Goal: Communication & Community: Answer question/provide support

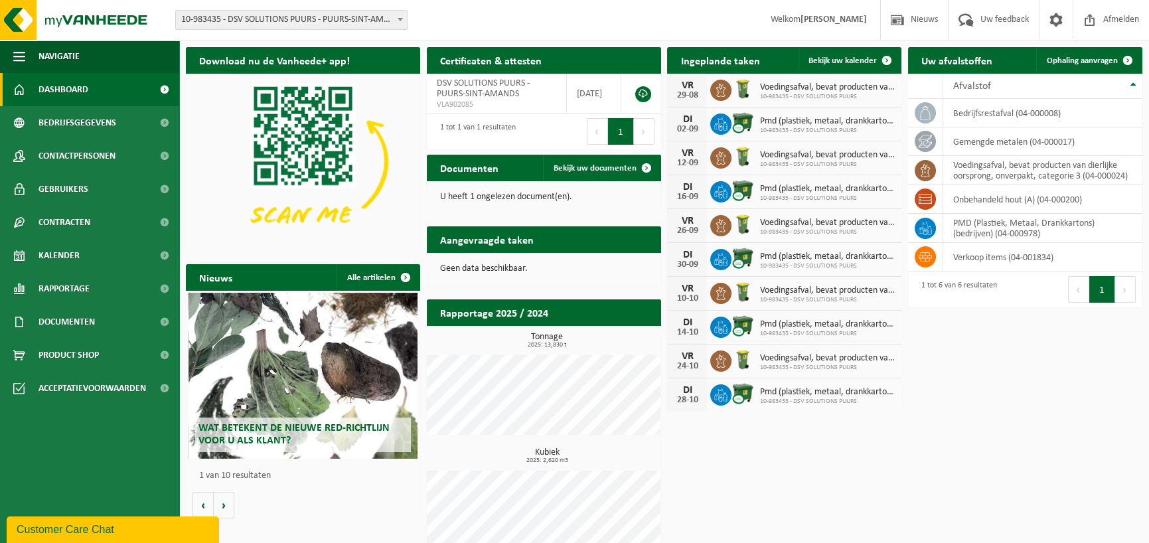
click at [127, 518] on button "Customer Care Chat" at bounding box center [113, 529] width 212 height 27
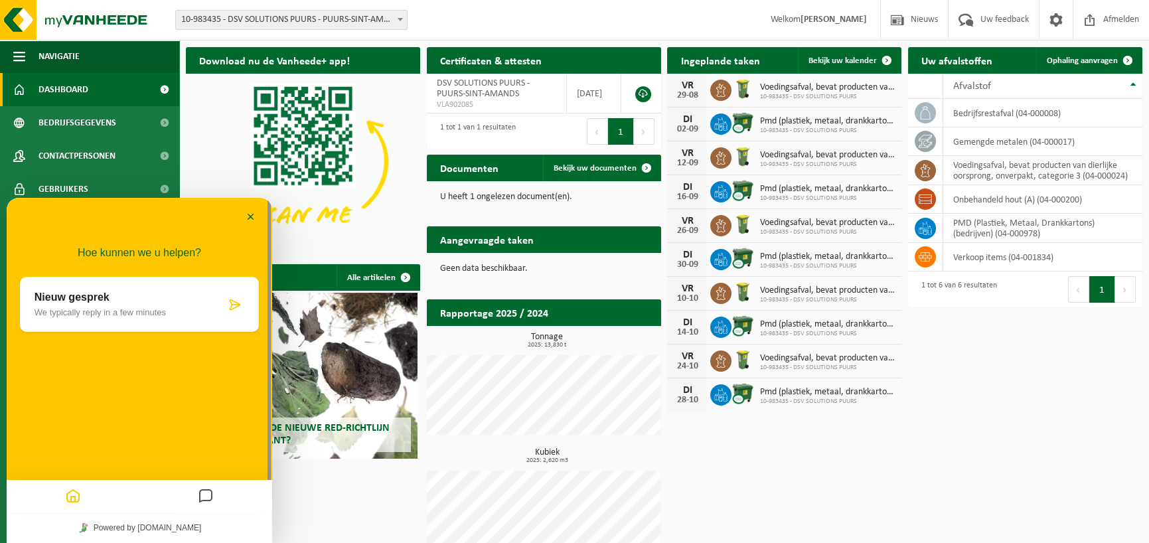
click at [76, 498] on icon "Home" at bounding box center [73, 497] width 16 height 26
click at [208, 500] on icon "Messages" at bounding box center [206, 497] width 16 height 26
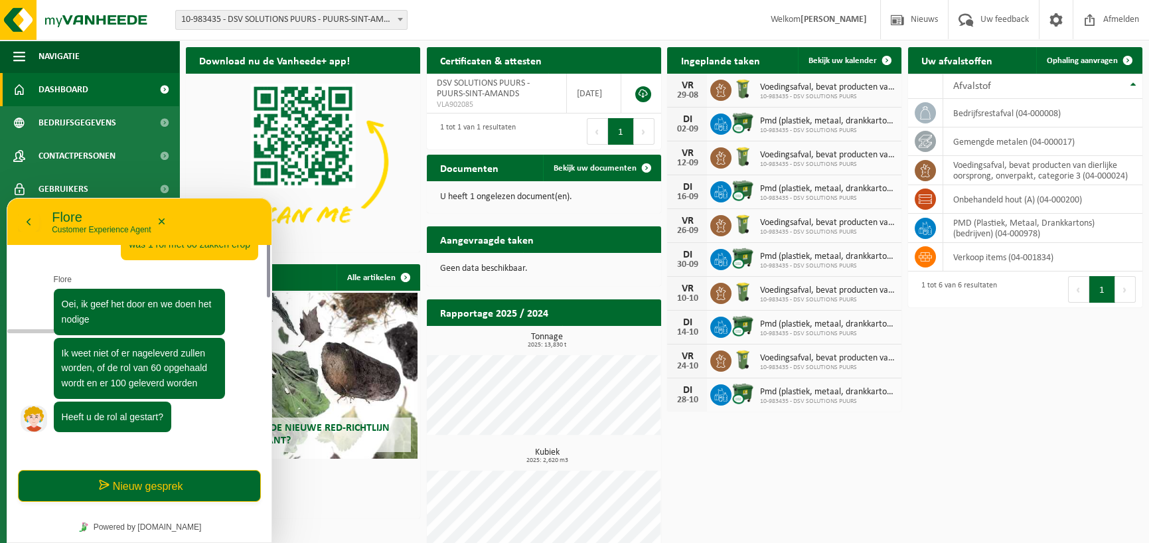
scroll to position [20, 0]
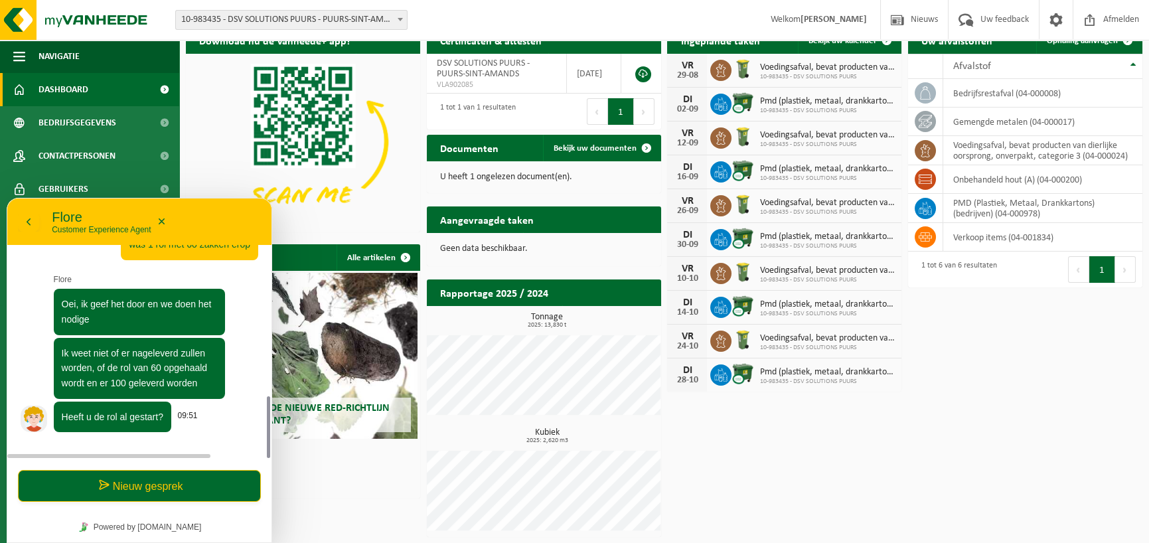
click at [133, 411] on div "Heeft u de rol al gestart?" at bounding box center [112, 417] width 117 height 31
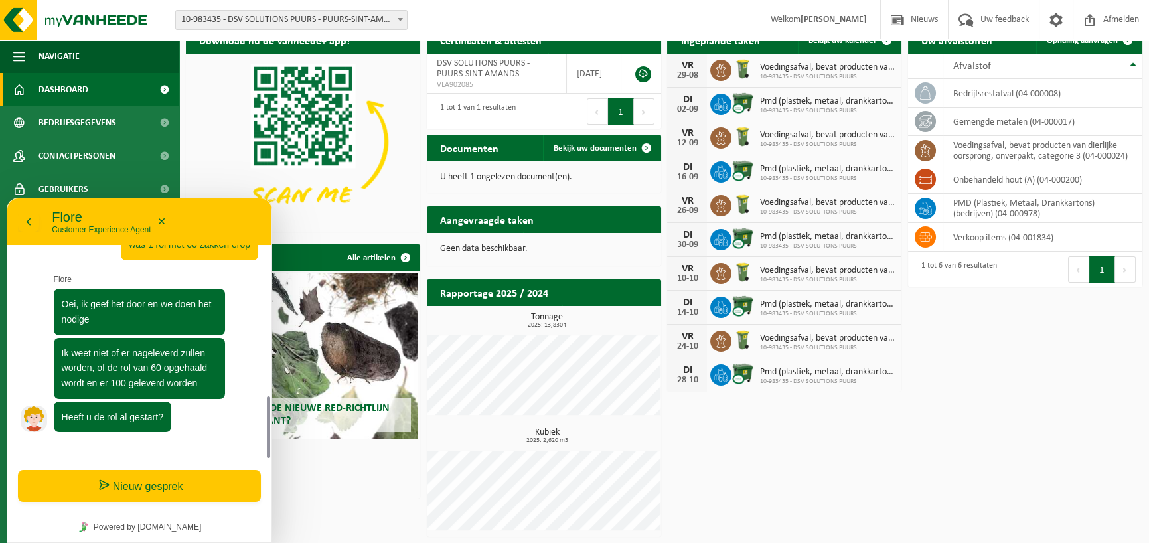
click at [126, 484] on button "Nieuw gesprek" at bounding box center [139, 486] width 243 height 32
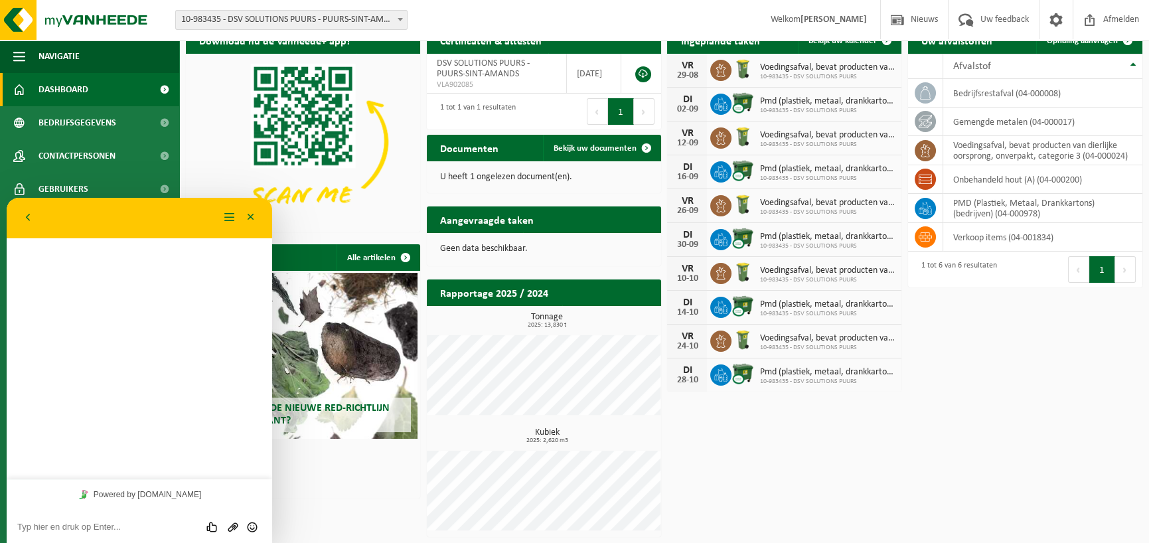
click at [7, 198] on textarea at bounding box center [7, 198] width 0 height 0
type textarea "ja we zijn de rol gestart"
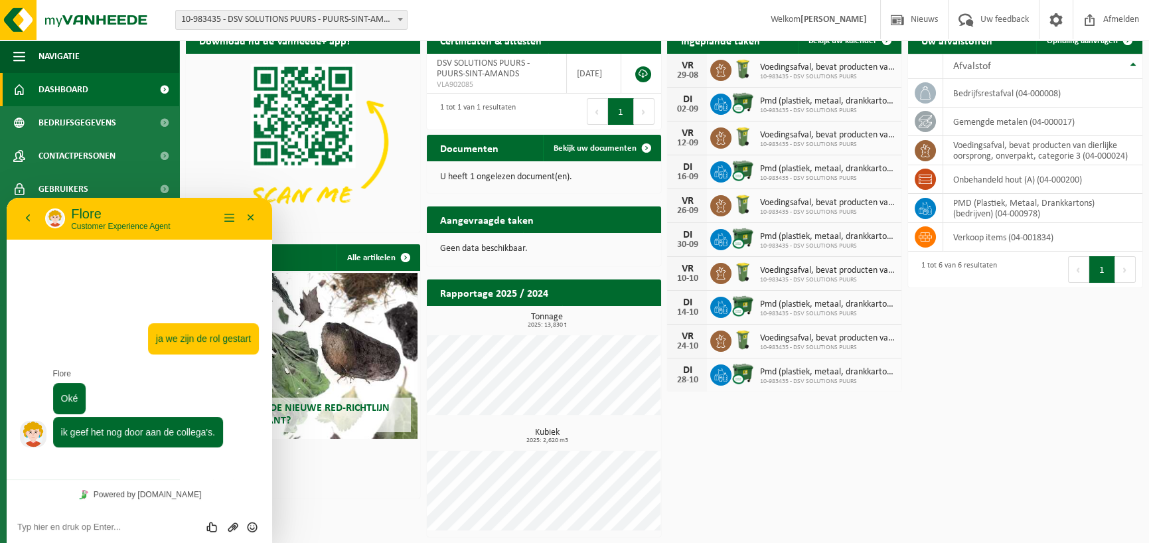
click at [191, 491] on div "Powered by [DOMAIN_NAME]" at bounding box center [139, 494] width 265 height 30
click at [7, 198] on div "Beoordeel deze chat Upload bestand Emoji invoeren" at bounding box center [7, 198] width 0 height 0
click at [7, 198] on textarea at bounding box center [7, 198] width 0 height 0
type textarea "dank je wel"
